Goal: Find specific page/section: Find specific page/section

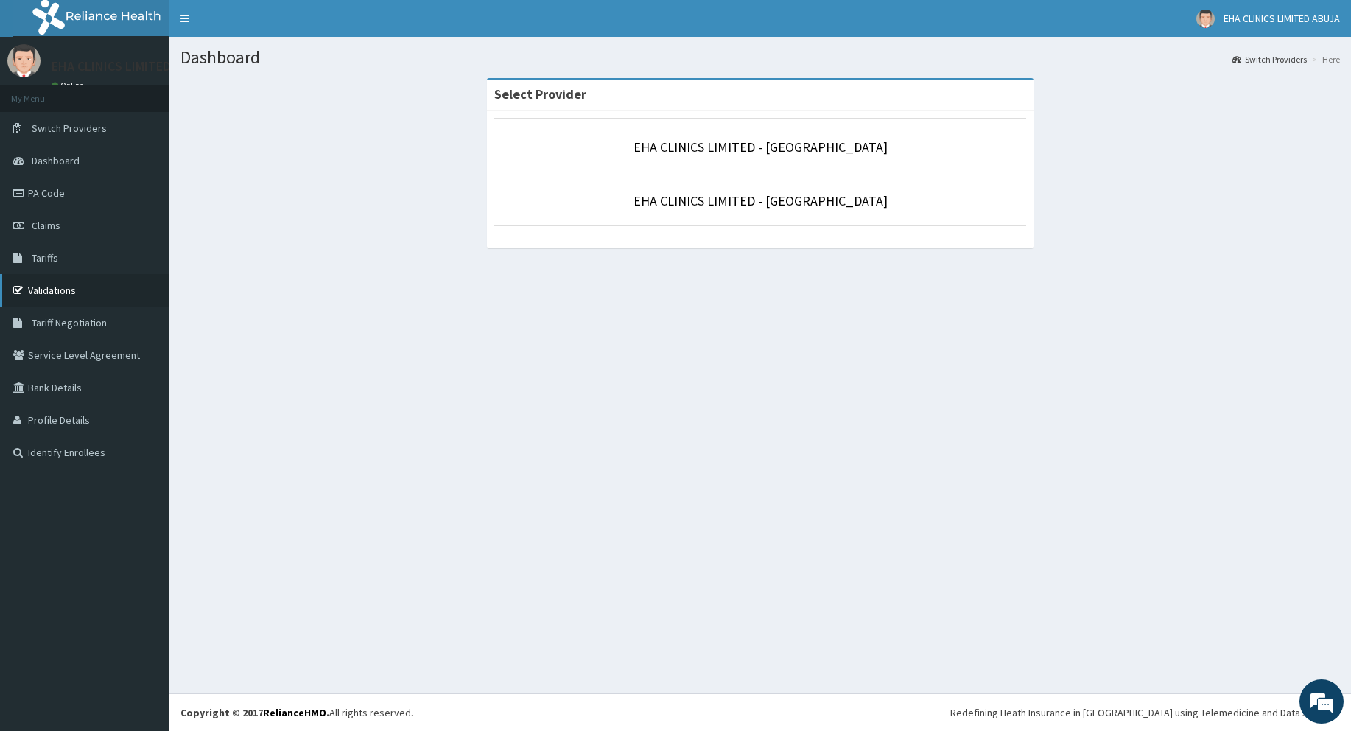
click at [66, 301] on link "Validations" at bounding box center [84, 290] width 169 height 32
click at [49, 285] on link "Validations" at bounding box center [84, 290] width 169 height 32
